Goal: Task Accomplishment & Management: Use online tool/utility

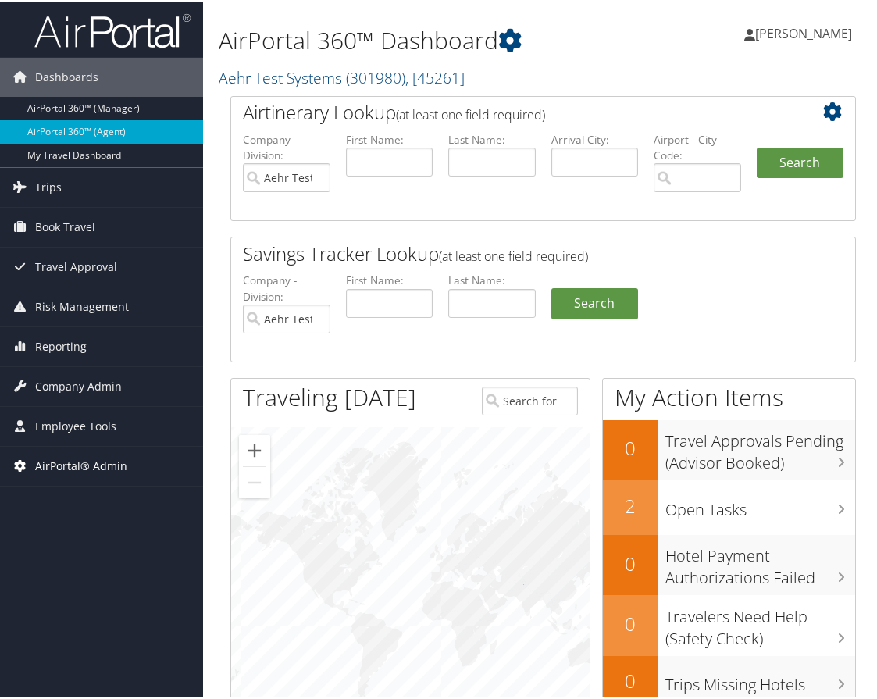
click at [90, 471] on span "AirPortal® Admin" at bounding box center [81, 463] width 92 height 39
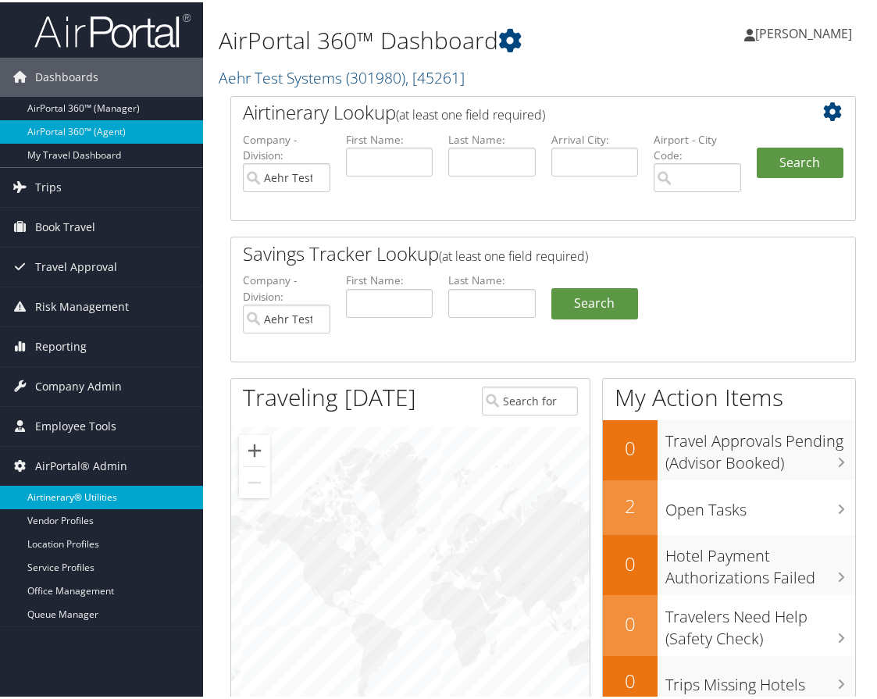
click at [83, 492] on link "Airtinerary® Utilities" at bounding box center [101, 495] width 203 height 23
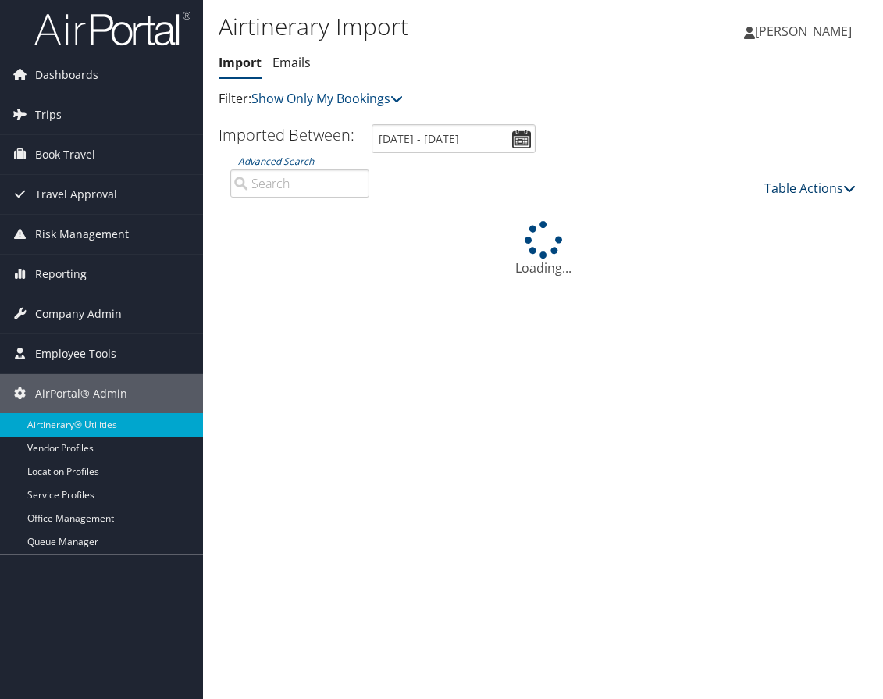
click at [798, 187] on link "Table Actions" at bounding box center [810, 188] width 91 height 17
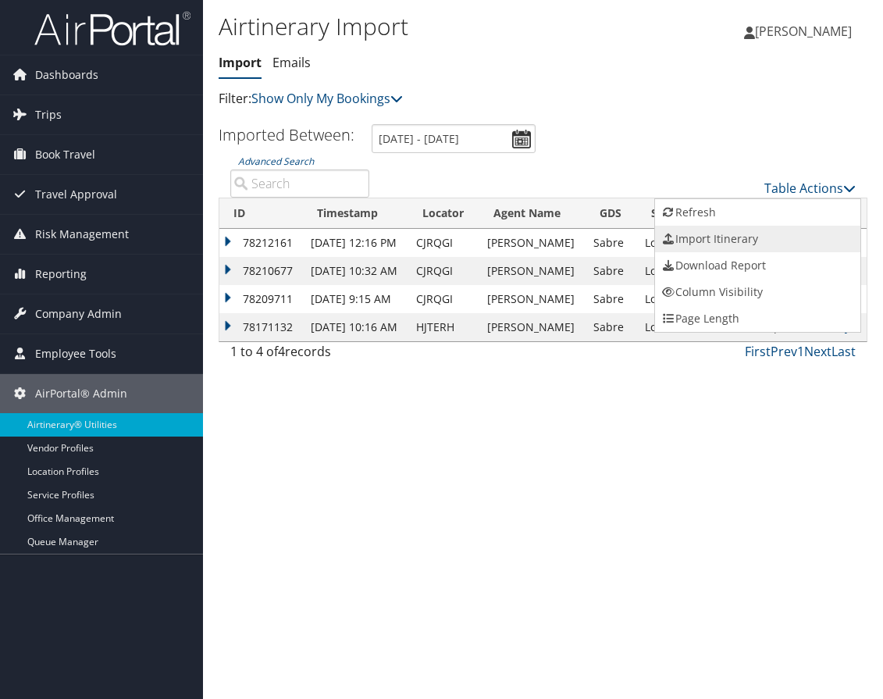
click at [734, 237] on link "Import Itinerary" at bounding box center [757, 239] width 205 height 27
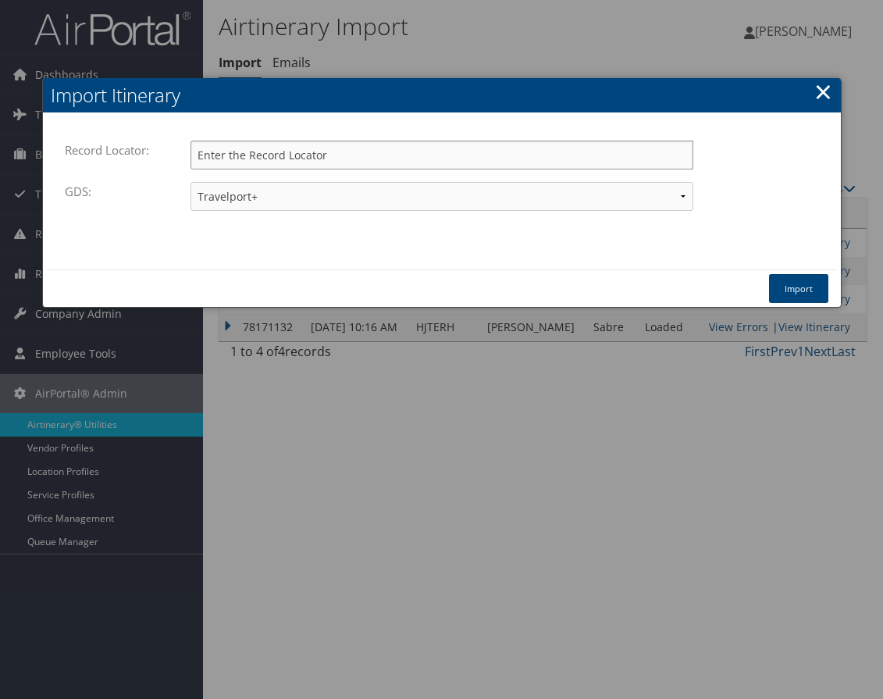
paste input "D82GRK"
type input "D82GRK"
click at [805, 285] on button "Import" at bounding box center [798, 288] width 59 height 29
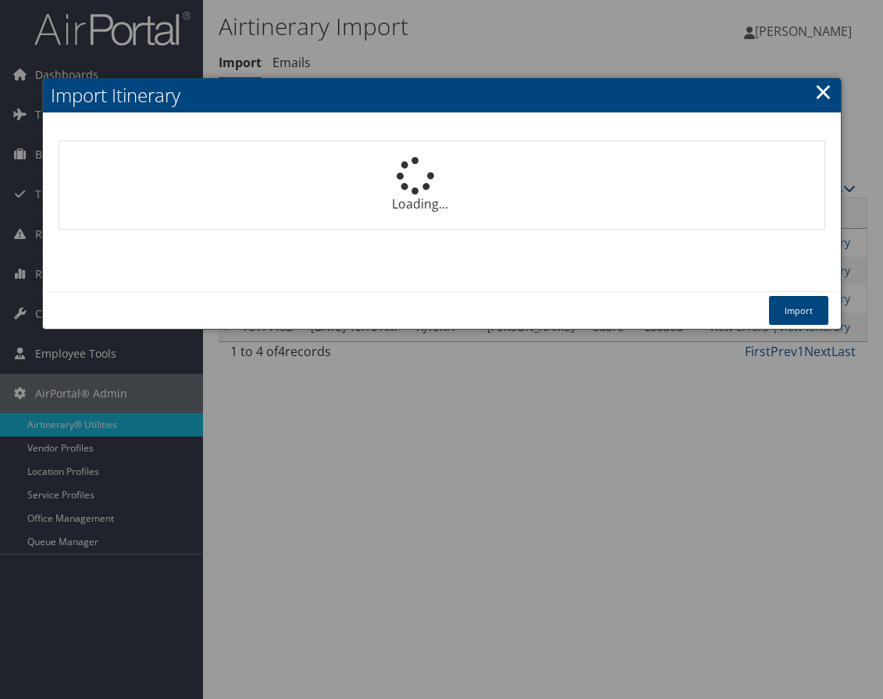
select select "1P"
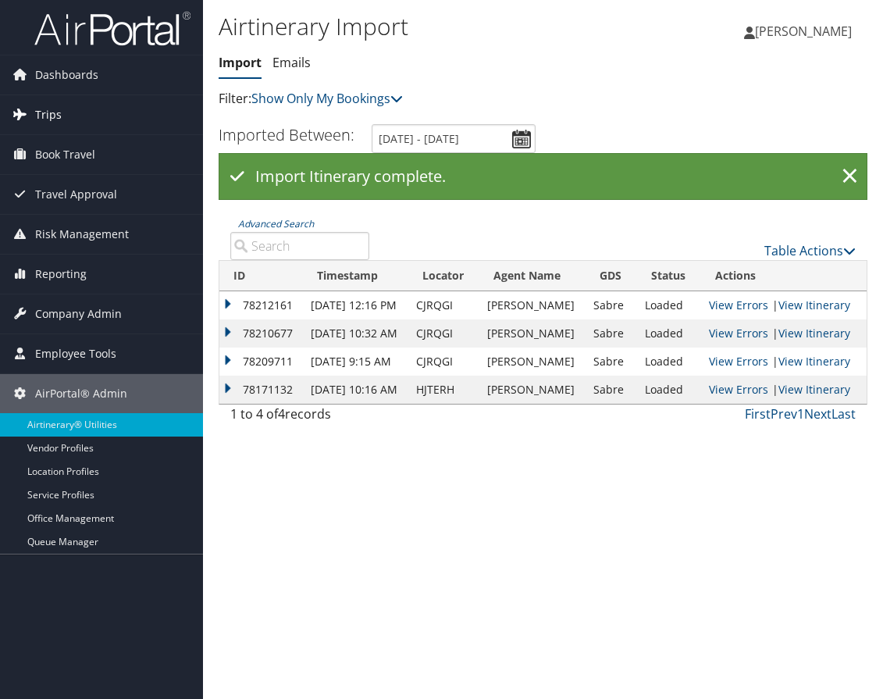
click at [97, 114] on link "Trips" at bounding box center [101, 114] width 203 height 39
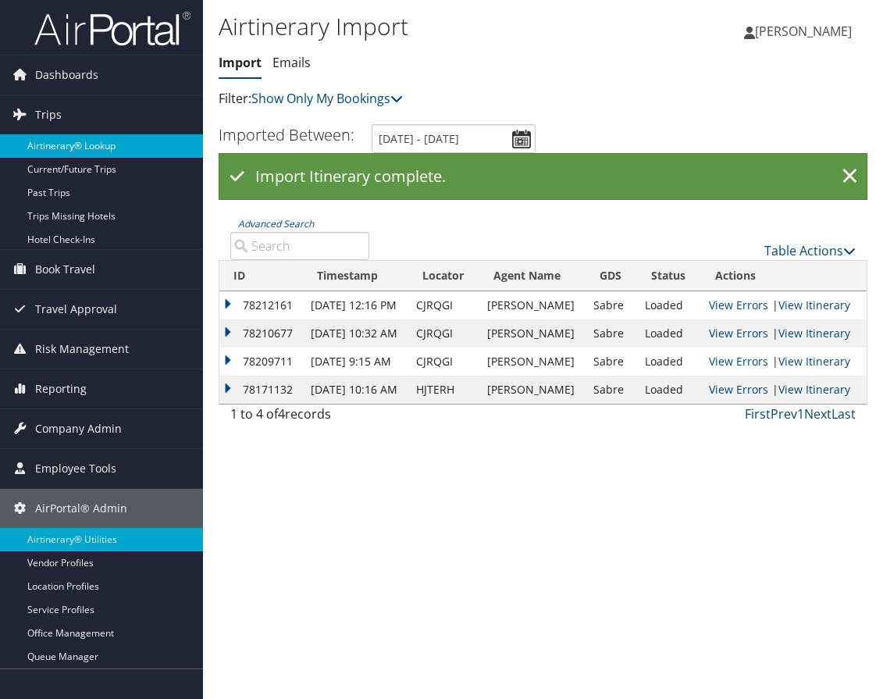
click at [84, 141] on link "Airtinerary® Lookup" at bounding box center [101, 145] width 203 height 23
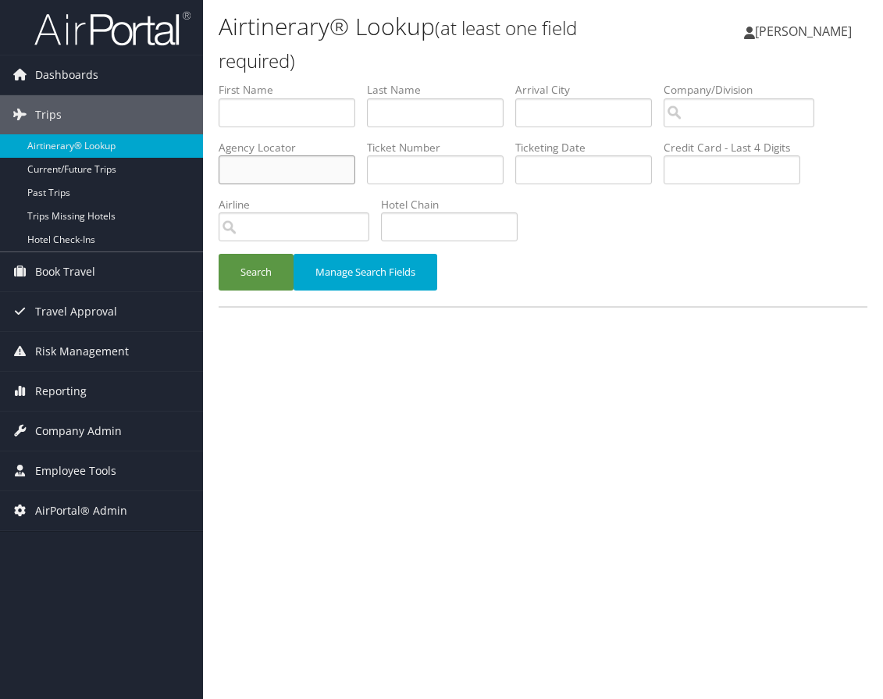
paste input "D82GRK"
type input "D82GRK"
click at [267, 280] on button "Search" at bounding box center [256, 272] width 75 height 37
